Goal: Information Seeking & Learning: Learn about a topic

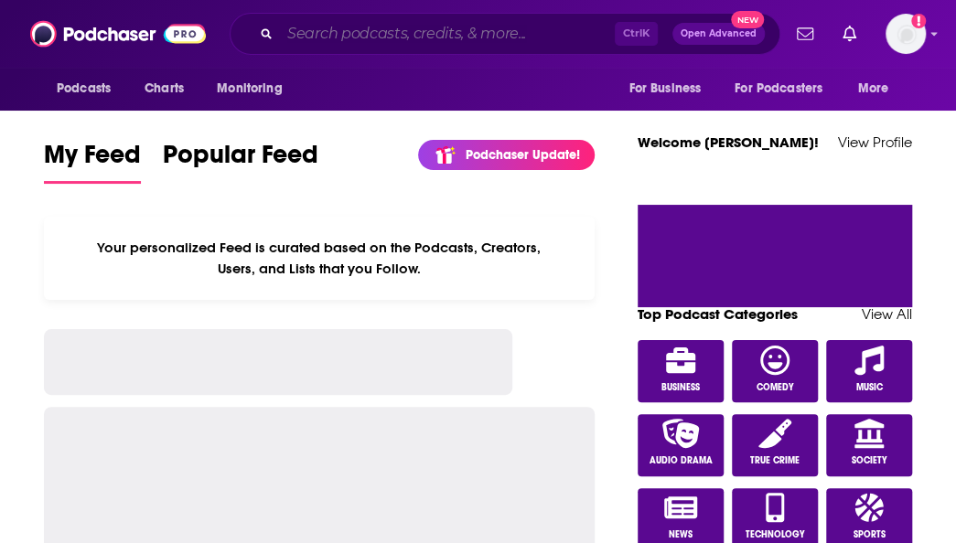
click at [505, 25] on input "Search podcasts, credits, & more..." at bounding box center [447, 33] width 335 height 29
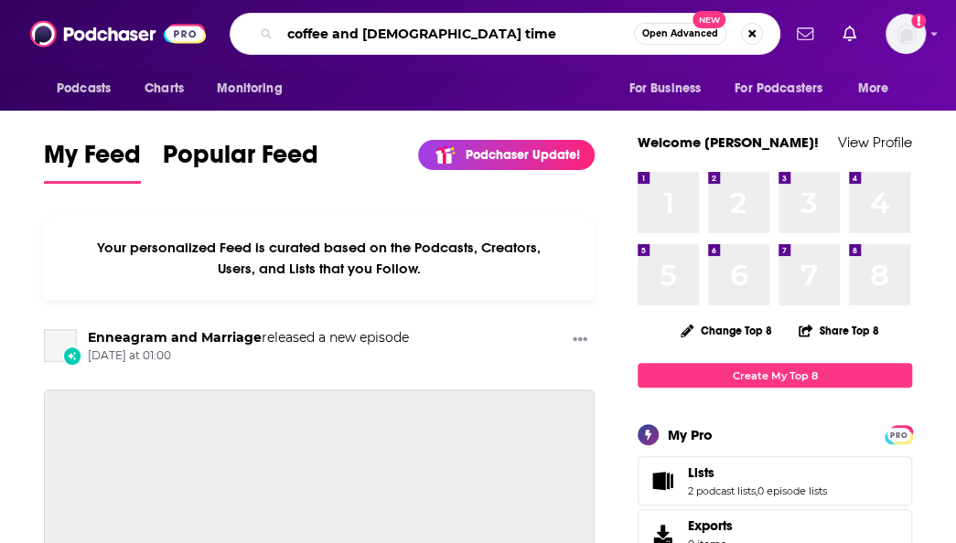
type input "coffee and [DEMOGRAPHIC_DATA] time"
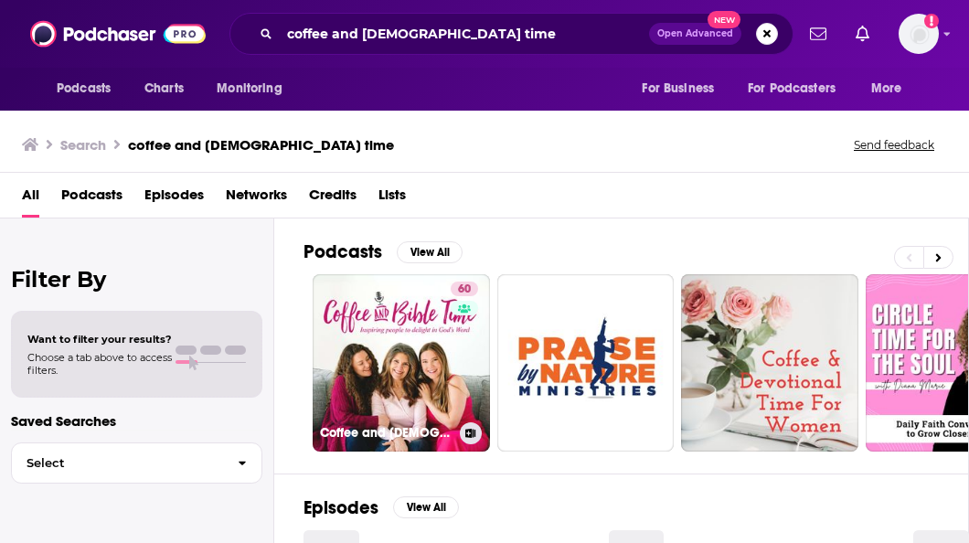
click at [390, 346] on link "60 Coffee and [DEMOGRAPHIC_DATA] Time Podcast" at bounding box center [401, 362] width 177 height 177
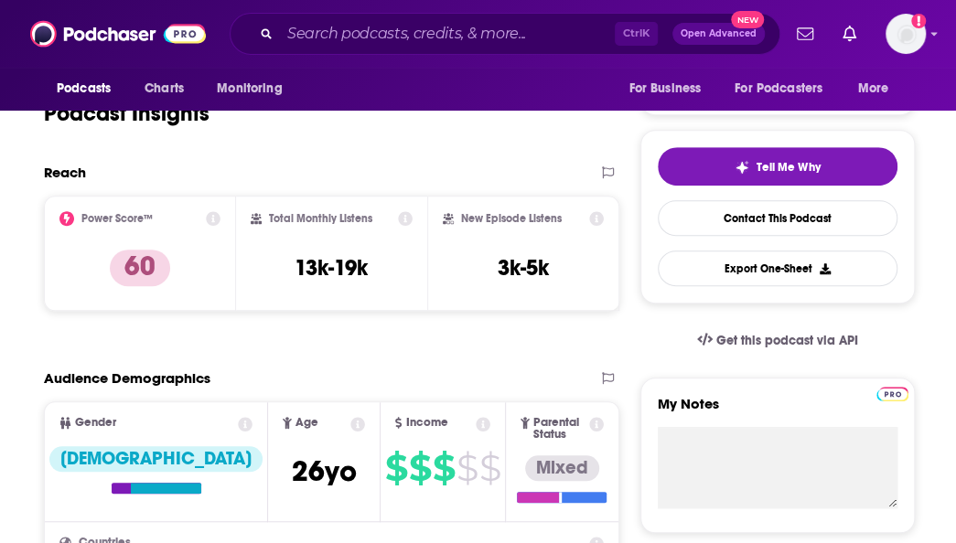
scroll to position [373, 0]
